Goal: Task Accomplishment & Management: Use online tool/utility

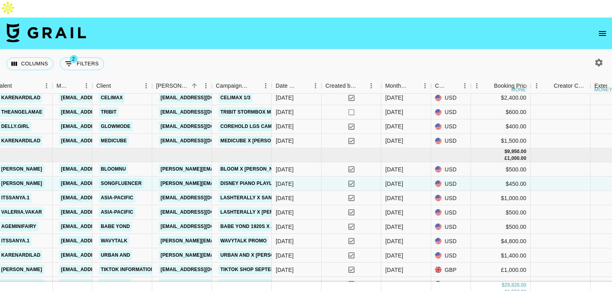
scroll to position [311, 271]
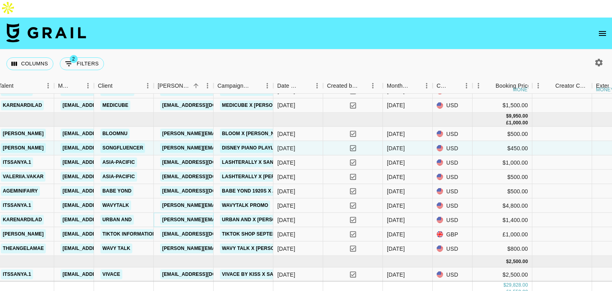
click at [194, 215] on link "[PERSON_NAME][EMAIL_ADDRESS][DOMAIN_NAME]" at bounding box center [225, 220] width 130 height 10
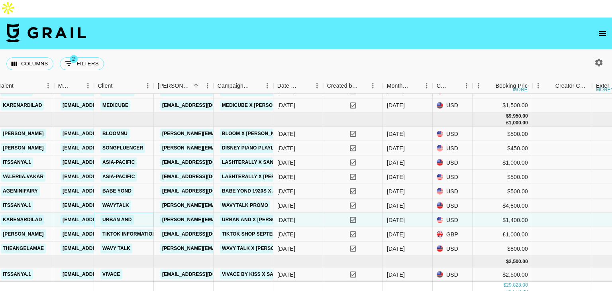
click at [113, 215] on link "Urban and" at bounding box center [116, 220] width 33 height 10
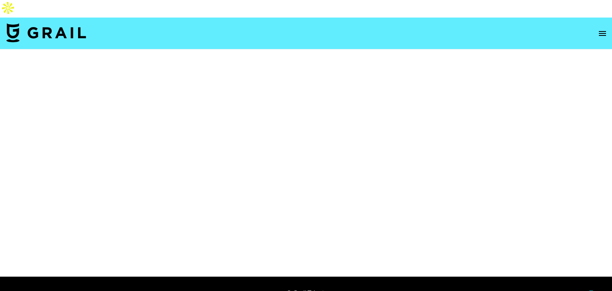
select select "Brand"
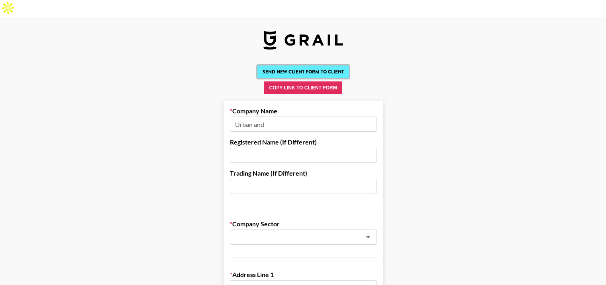
click at [319, 65] on button "Send New Client Form to Client" at bounding box center [304, 71] width 92 height 13
